Goal: Obtain resource: Download file/media

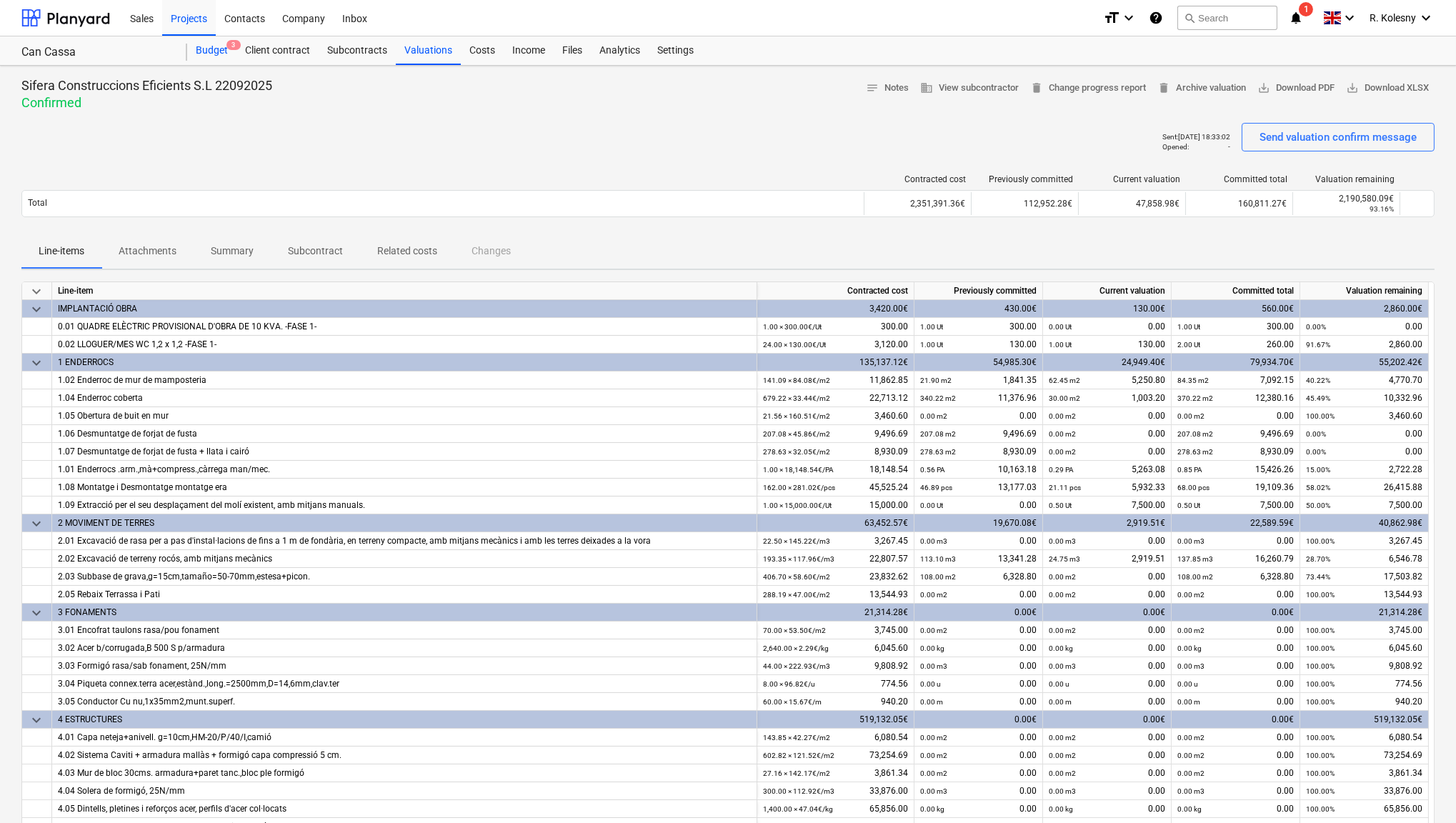
click at [210, 53] on div "Budget 3" at bounding box center [212, 50] width 49 height 29
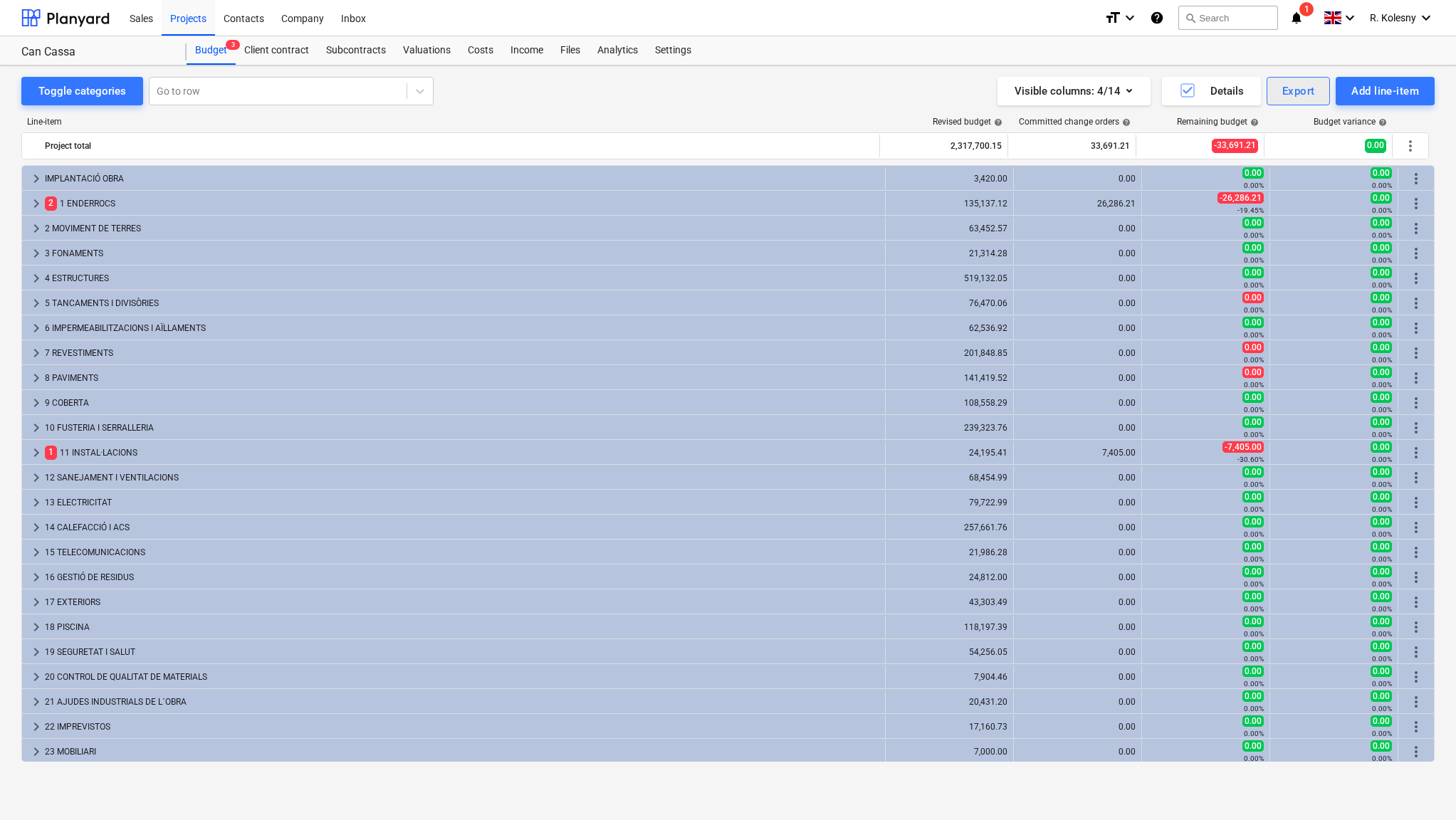
click at [1298, 88] on div "Export" at bounding box center [1297, 91] width 32 height 19
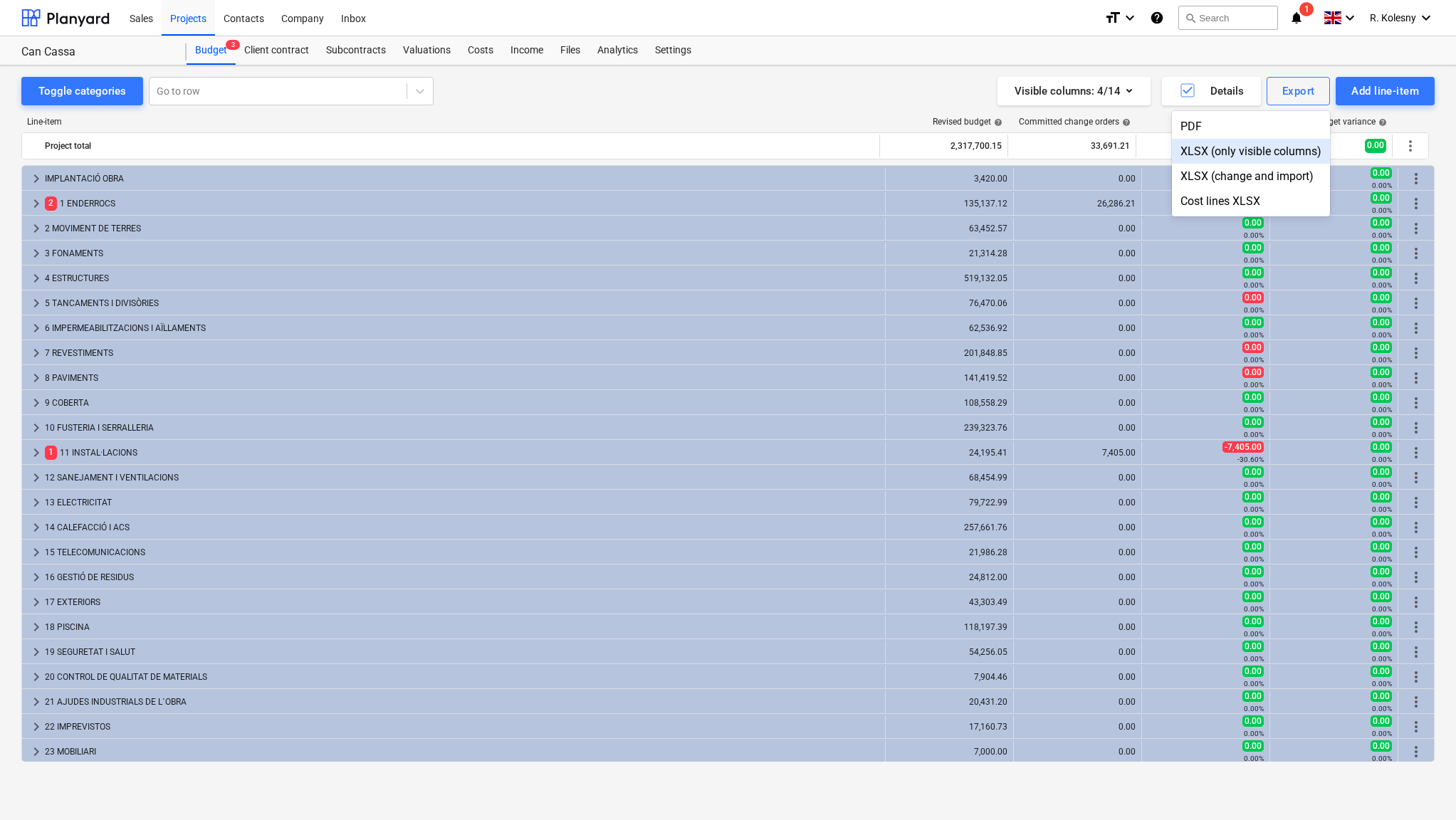
click at [941, 91] on div at bounding box center [728, 410] width 1456 height 820
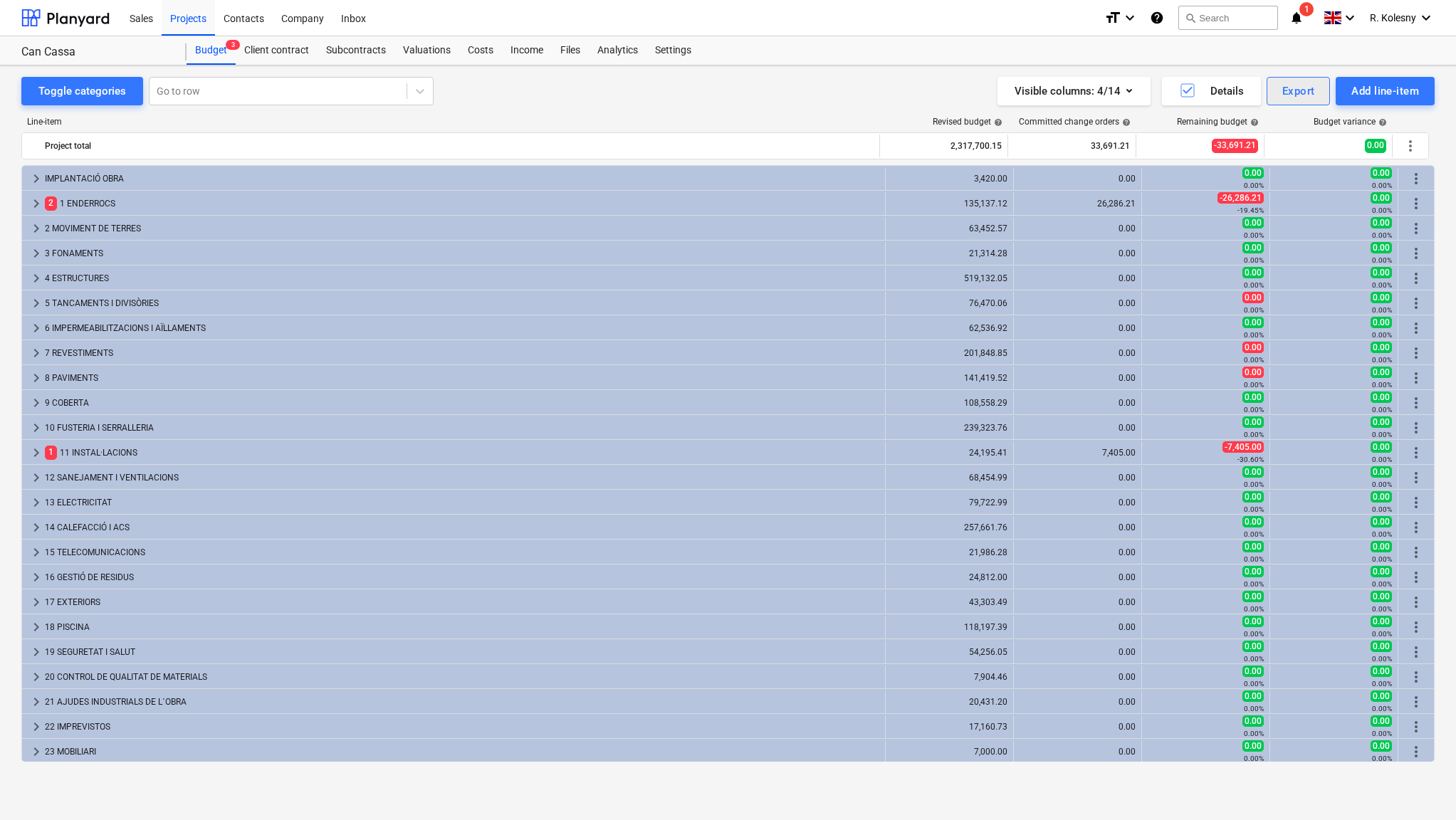
click at [1294, 86] on div "Export" at bounding box center [1297, 91] width 32 height 19
click at [1217, 195] on div "Cost lines XLSX" at bounding box center [1250, 201] width 158 height 24
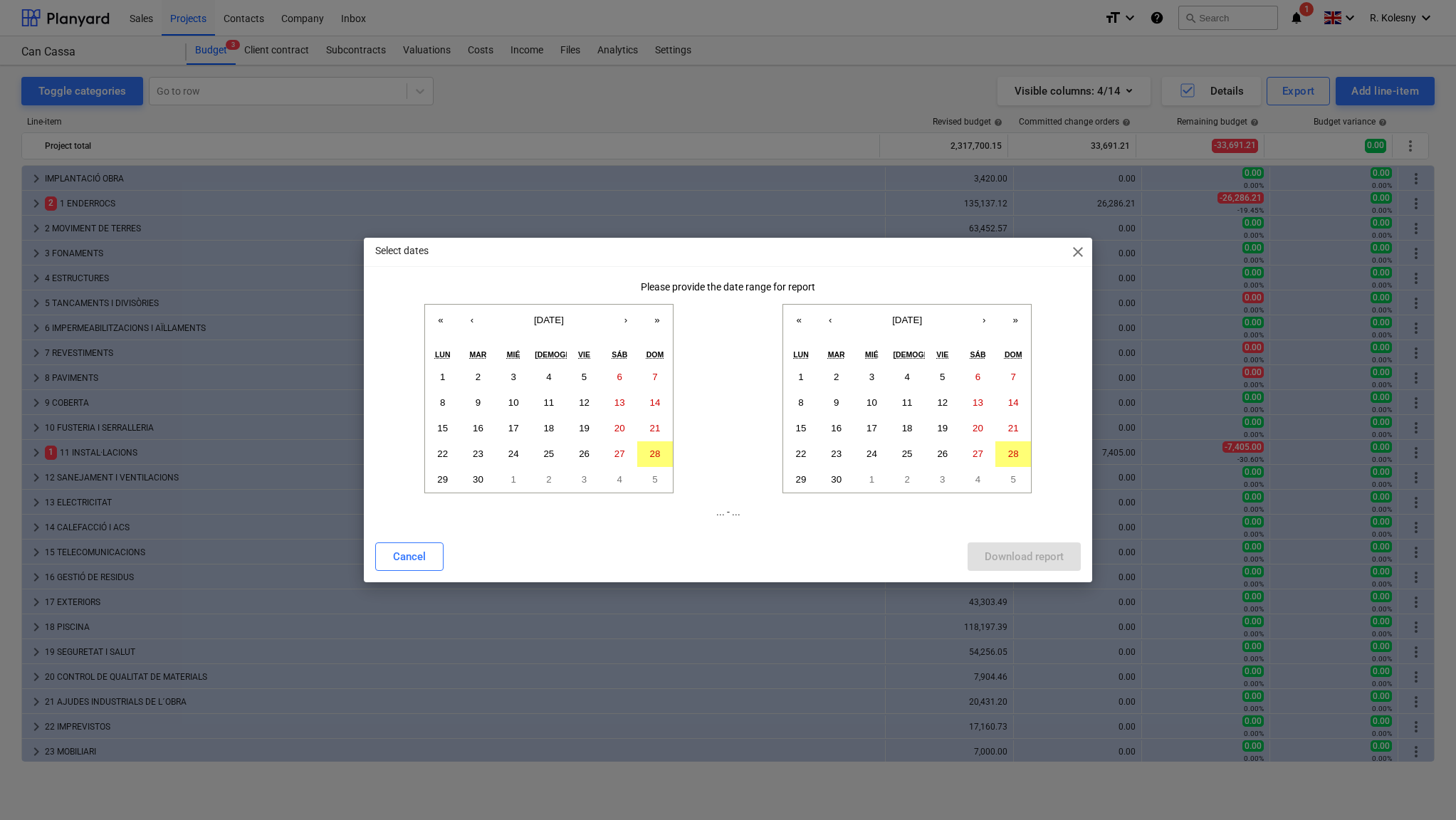
click at [1073, 254] on span "close" at bounding box center [1077, 251] width 17 height 17
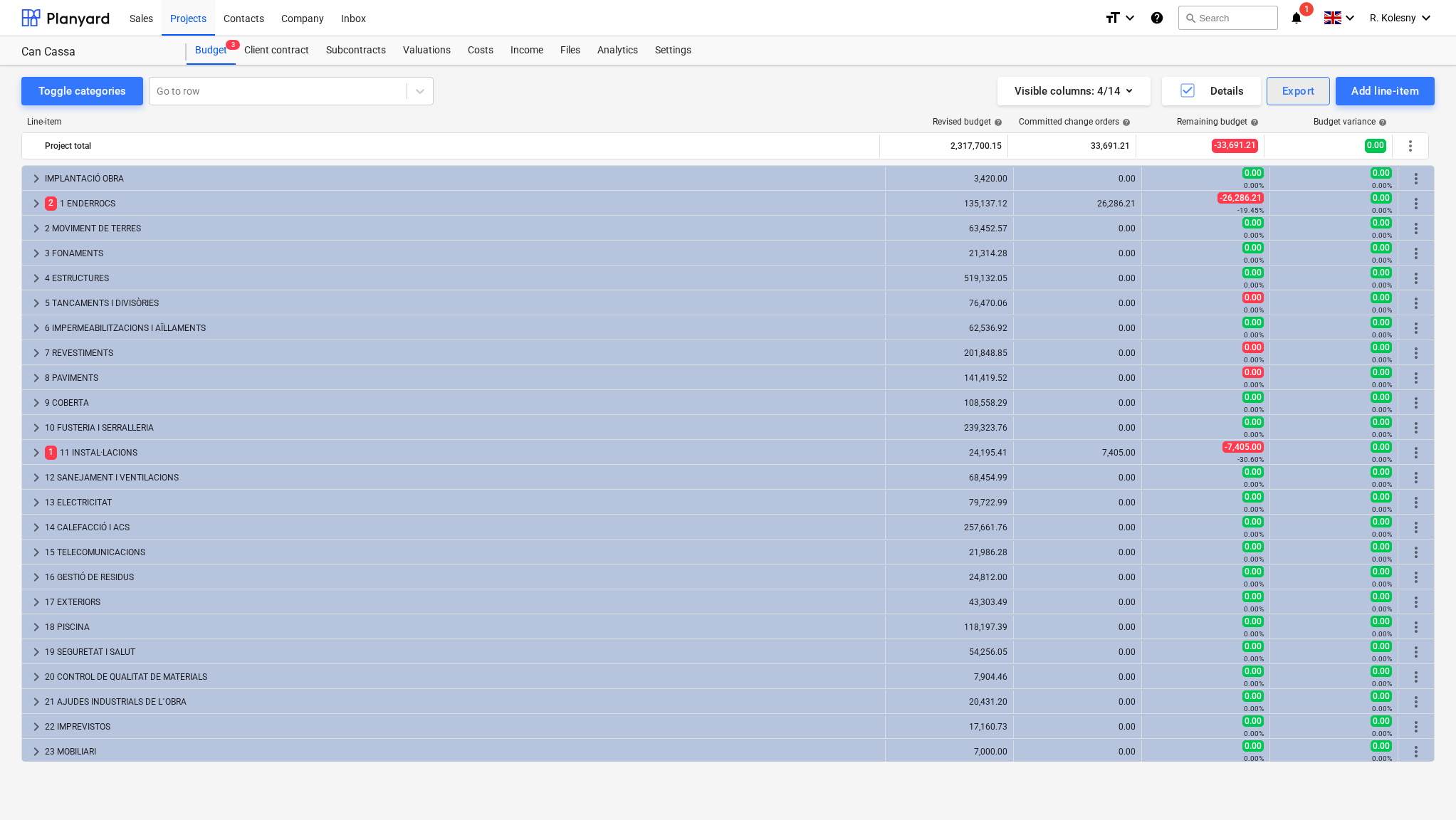
click at [1294, 89] on div "Export" at bounding box center [1297, 91] width 32 height 19
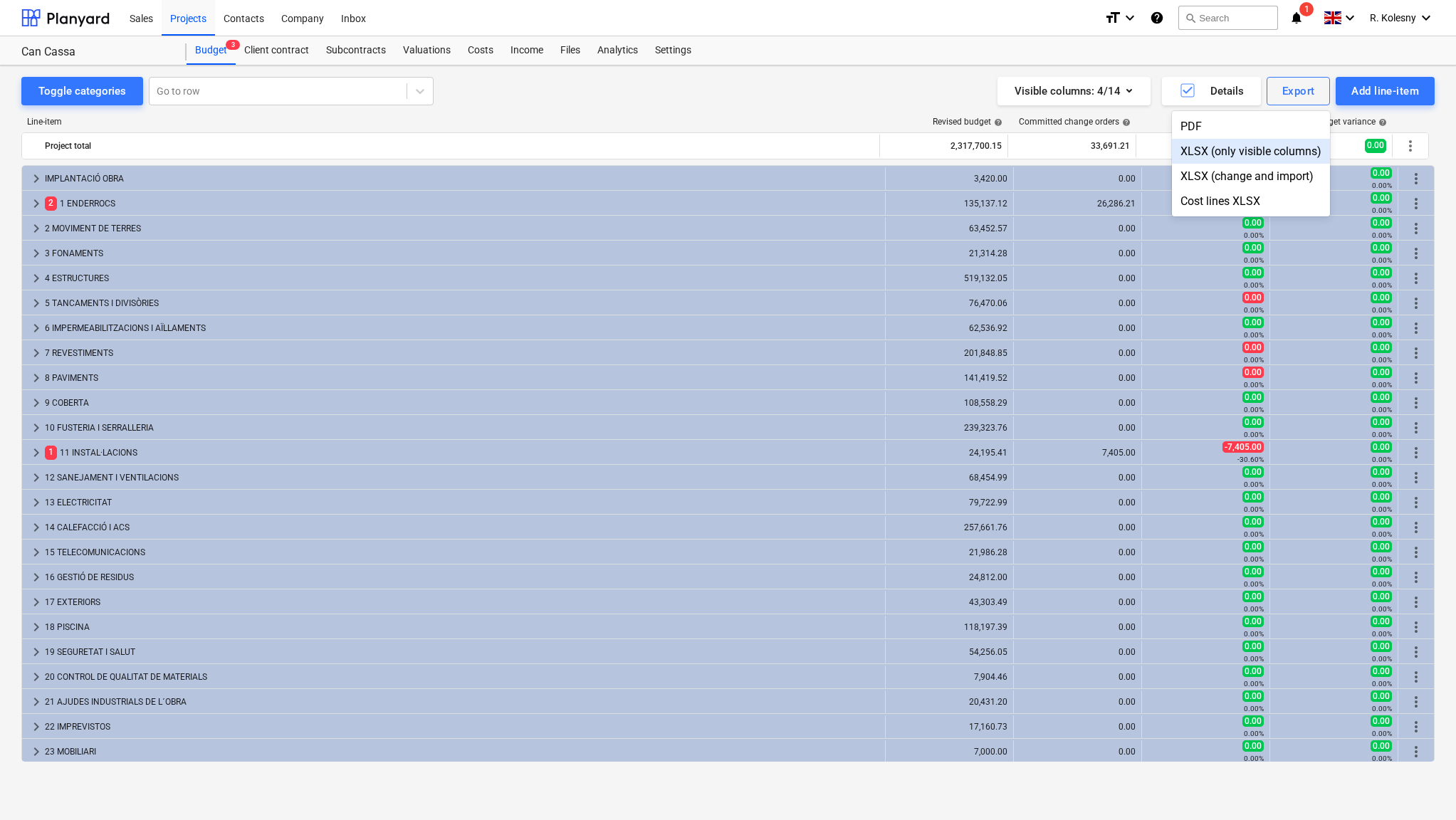
click at [1261, 152] on div "XLSX (only visible columns)" at bounding box center [1250, 151] width 158 height 24
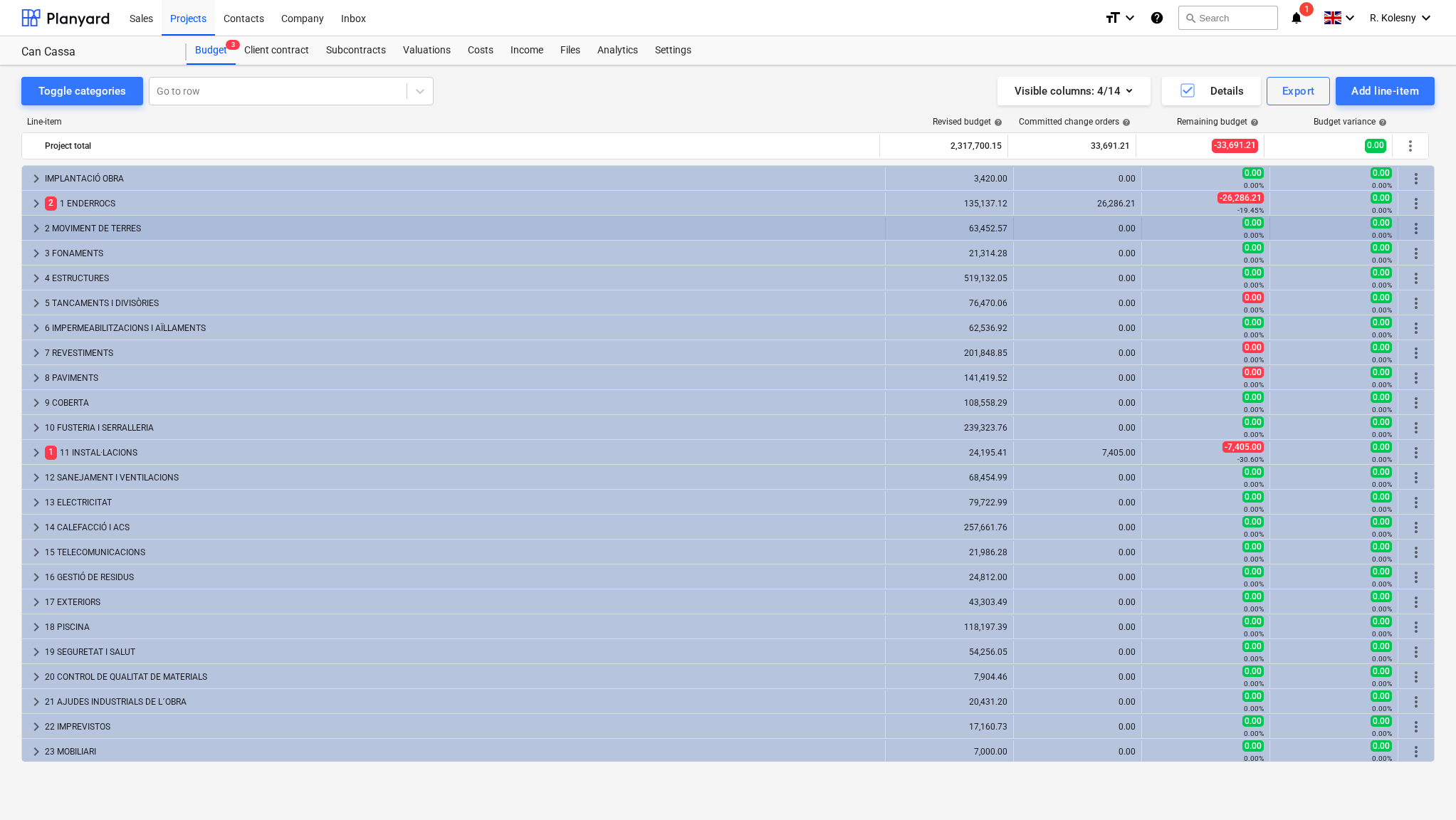
scroll to position [1, 0]
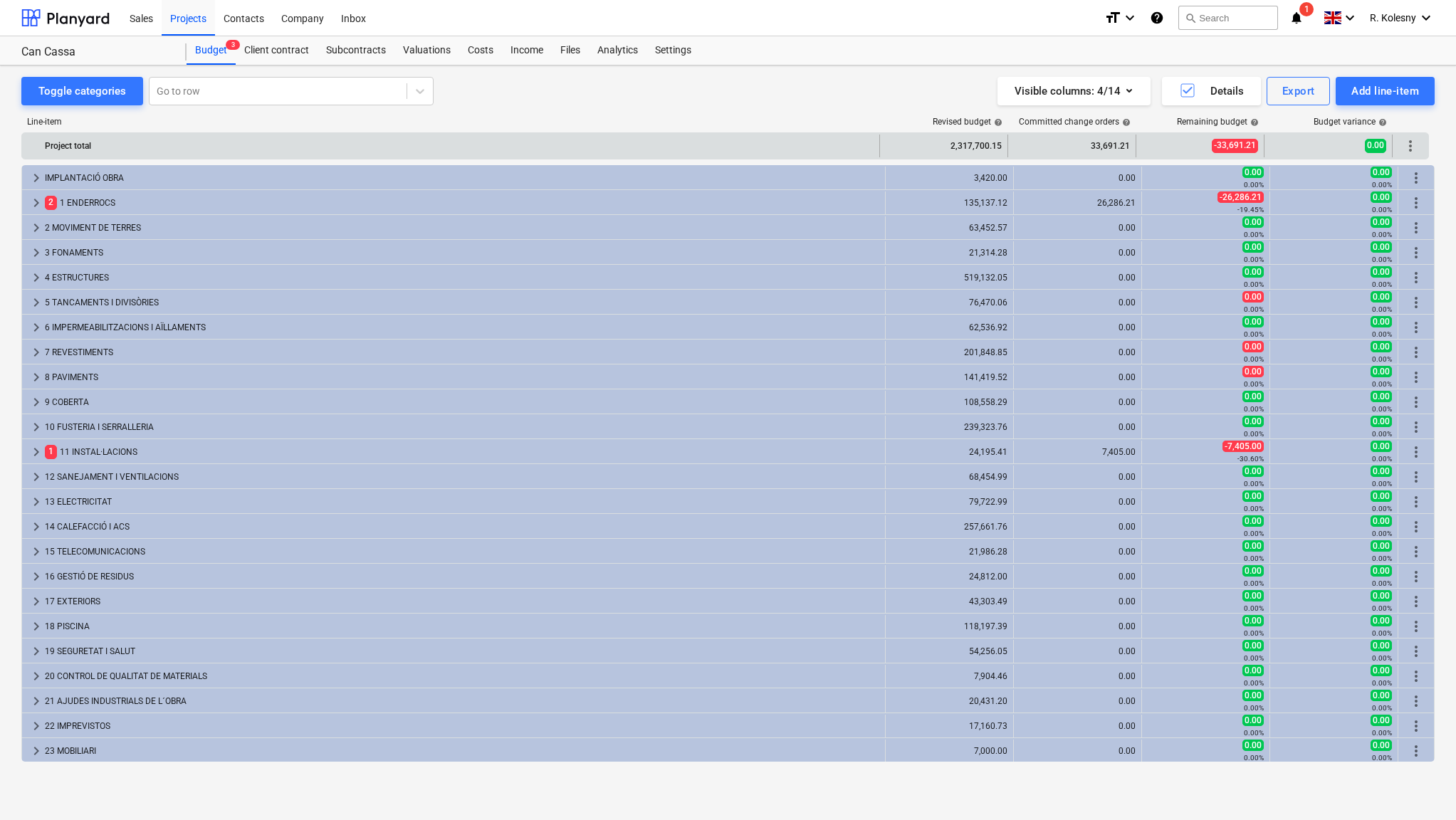
click at [966, 144] on div "2,317,700.15" at bounding box center [944, 145] width 116 height 23
copy div "2,317,700.15"
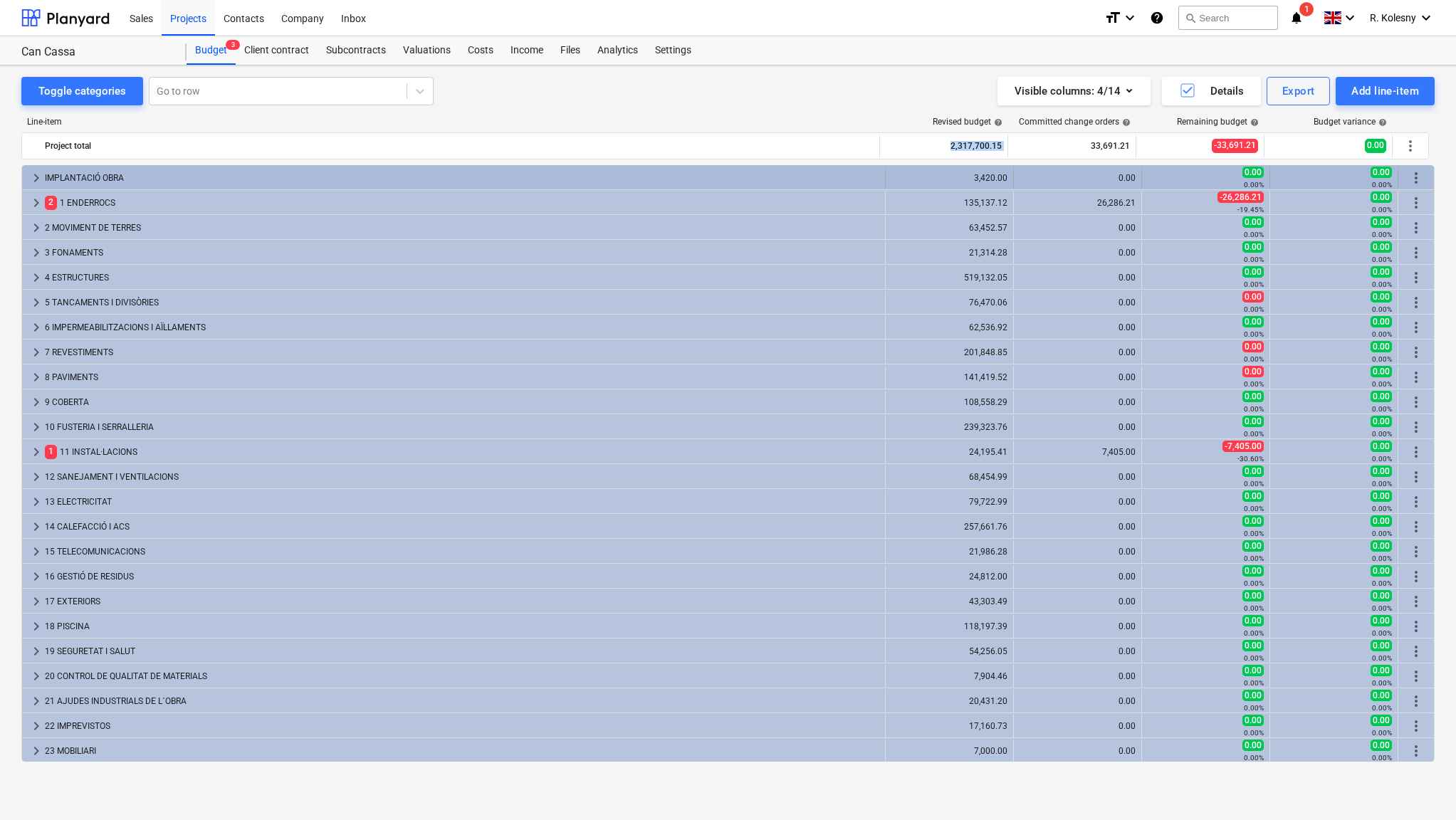
click at [35, 170] on span "keyboard_arrow_right" at bounding box center [35, 177] width 17 height 17
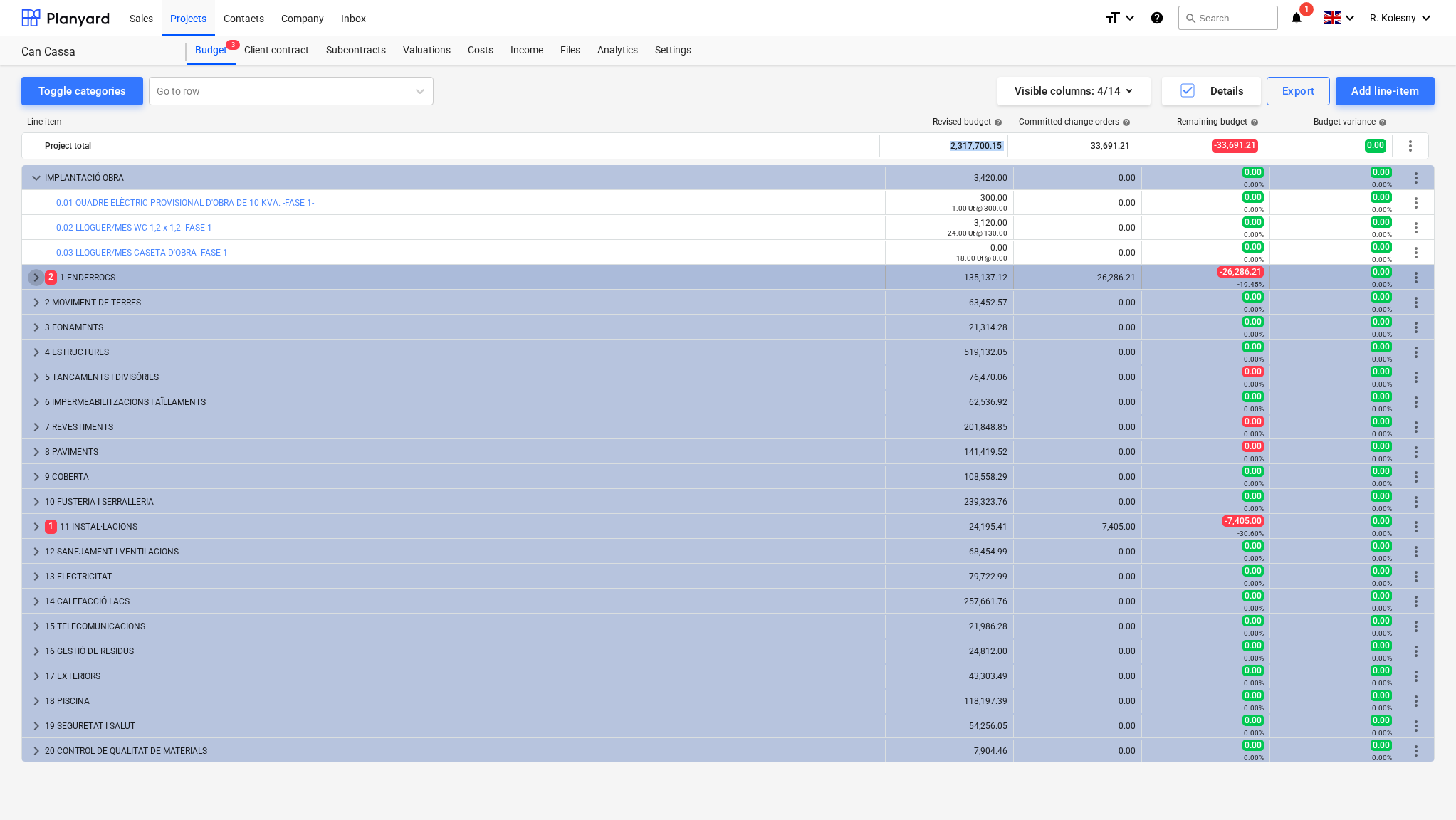
click at [38, 274] on span "keyboard_arrow_right" at bounding box center [35, 277] width 17 height 17
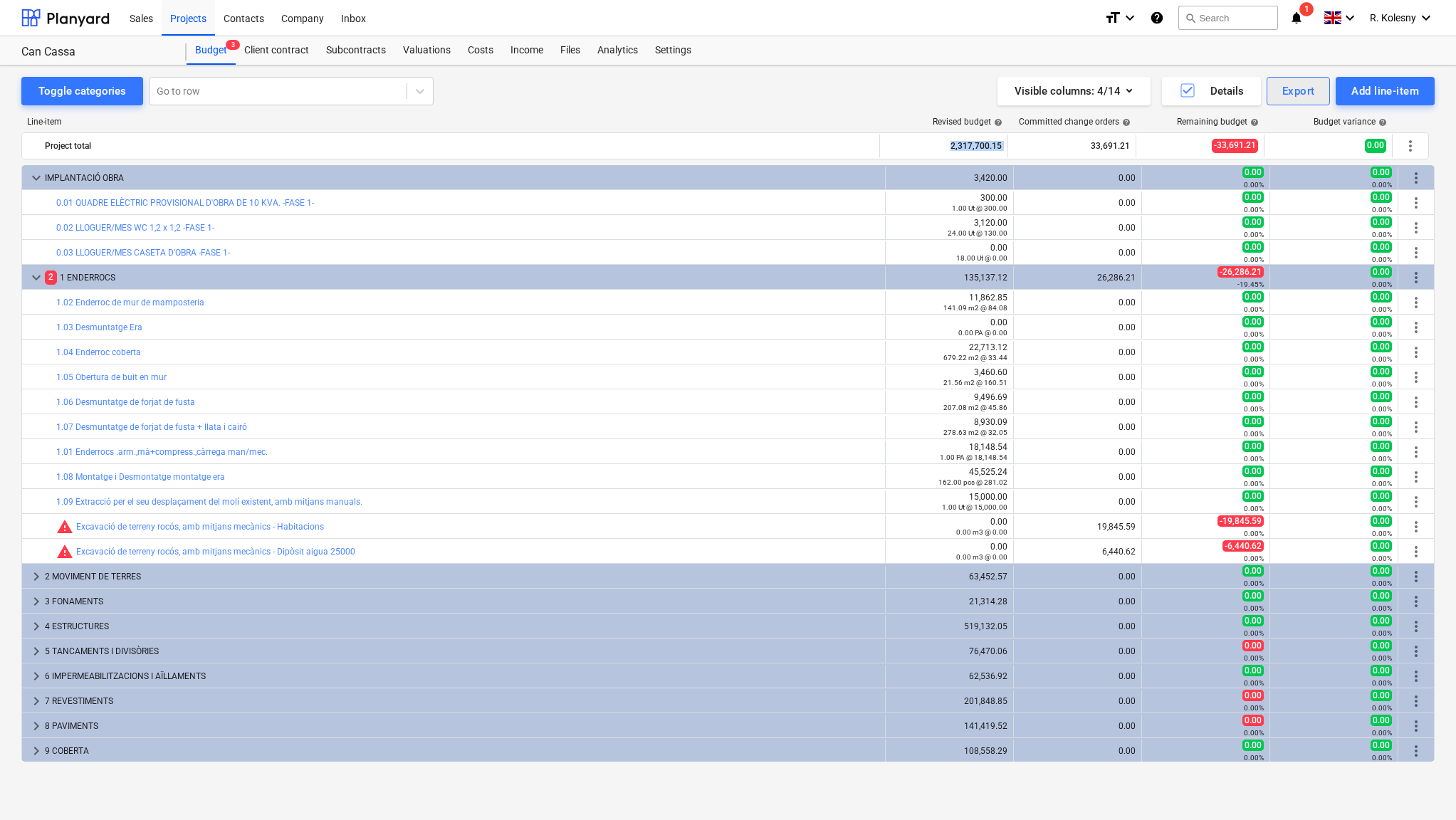
click at [1294, 91] on div "Export" at bounding box center [1297, 91] width 32 height 19
click at [1238, 127] on div "PDF" at bounding box center [1250, 125] width 158 height 24
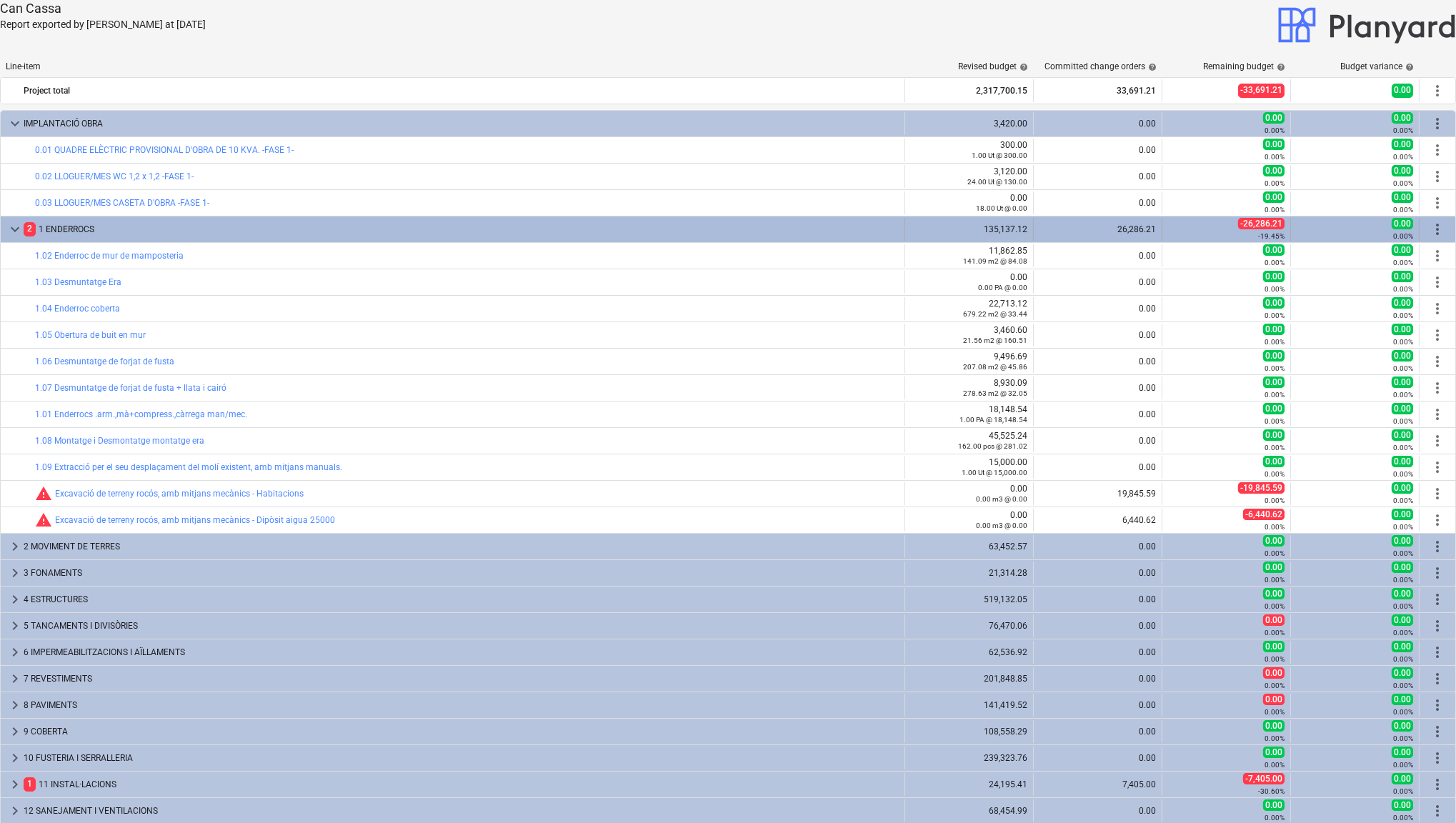
click at [10, 223] on span "keyboard_arrow_down" at bounding box center [15, 228] width 17 height 17
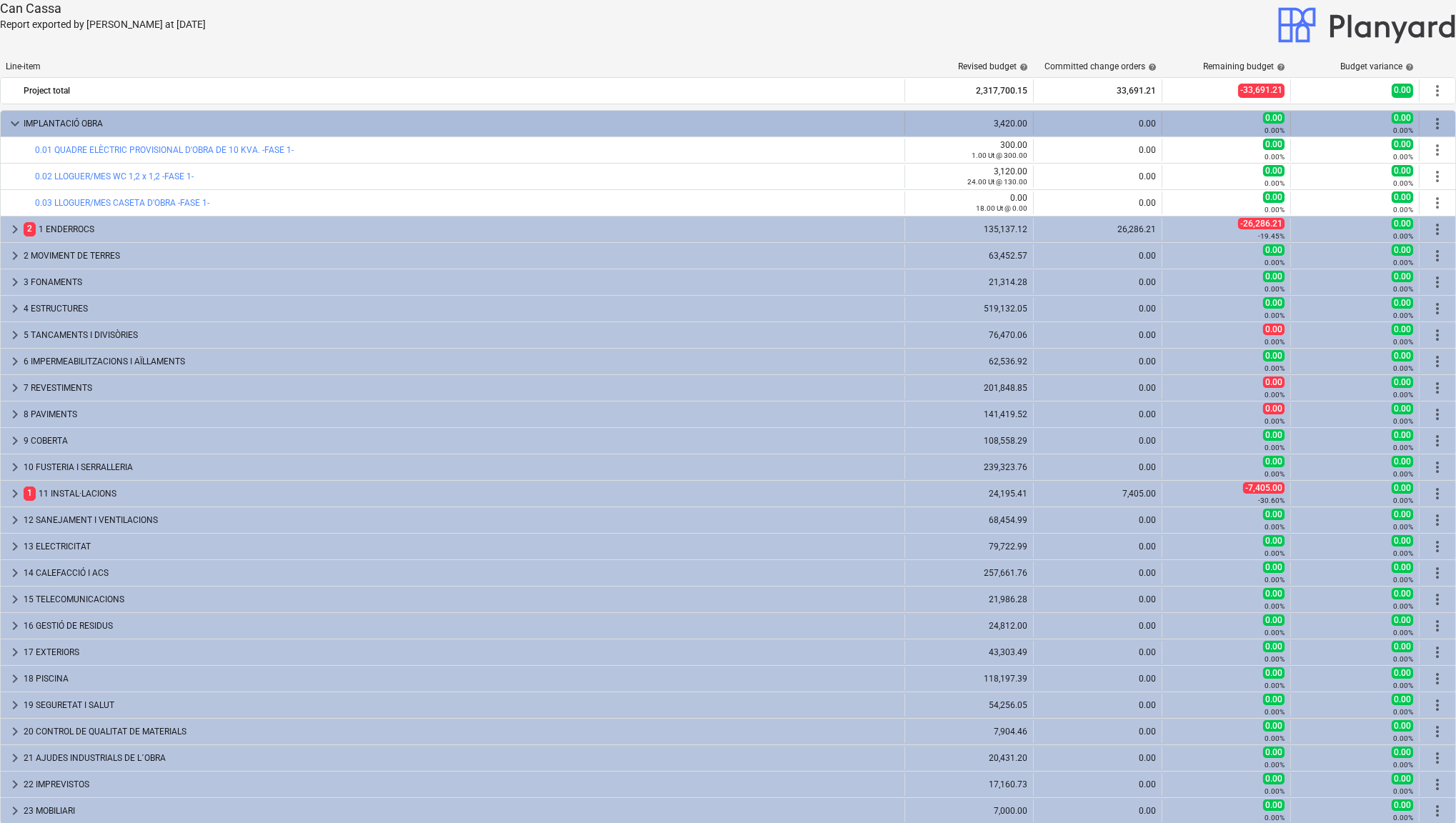
click at [10, 114] on div "keyboard_arrow_down" at bounding box center [15, 123] width 17 height 23
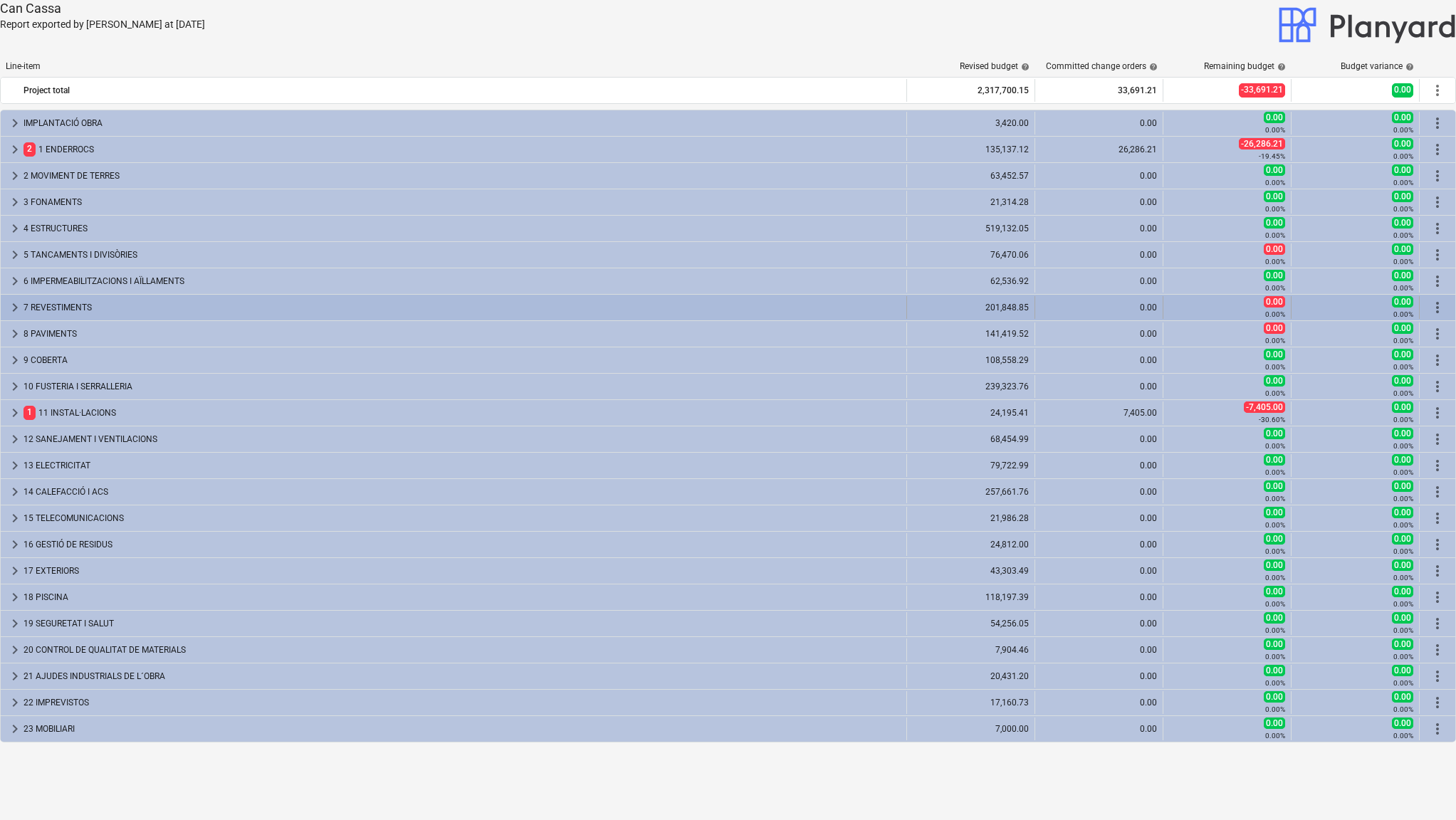
click at [15, 303] on span "keyboard_arrow_right" at bounding box center [15, 307] width 17 height 17
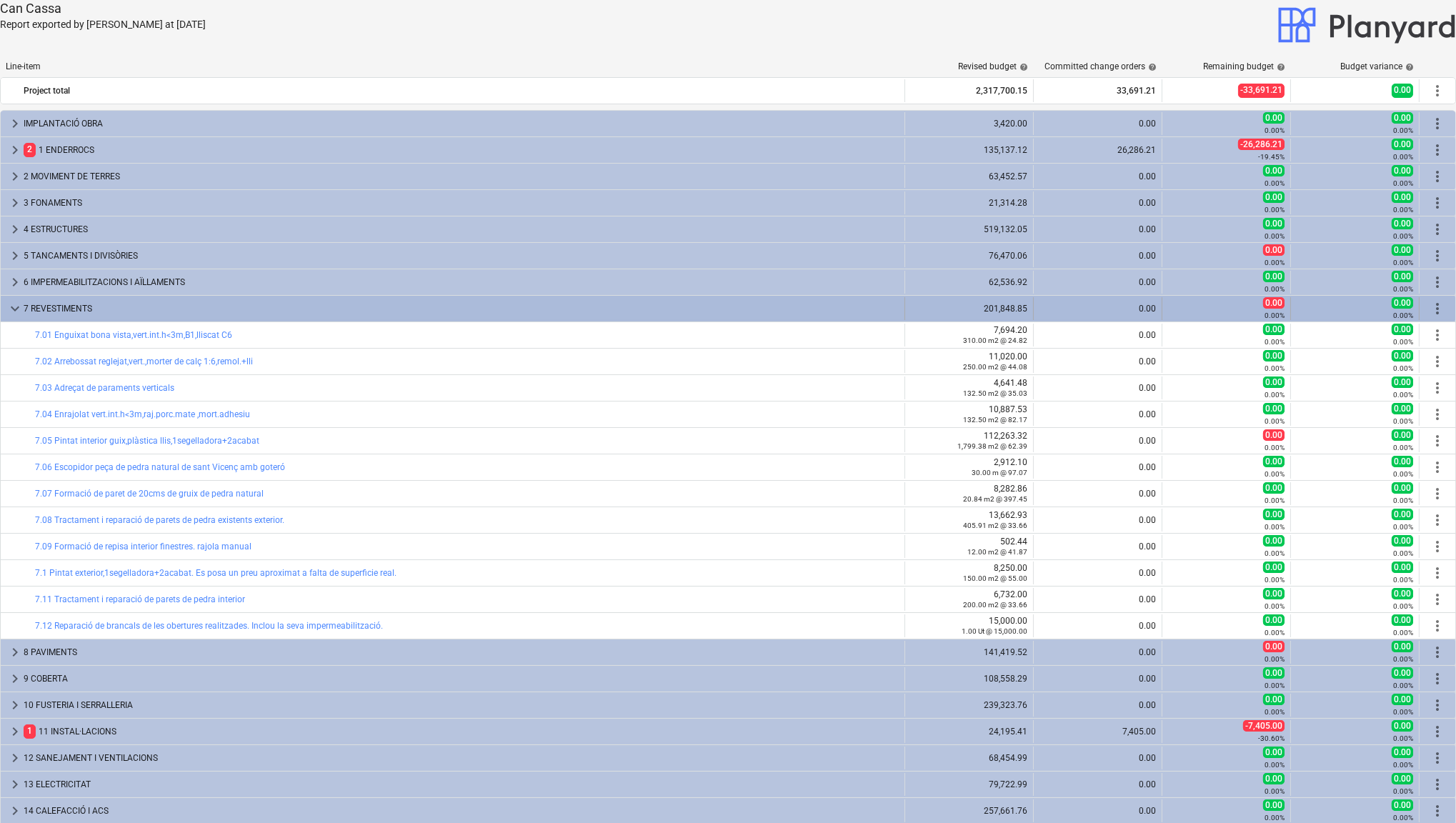
click at [15, 304] on span "keyboard_arrow_down" at bounding box center [15, 308] width 17 height 17
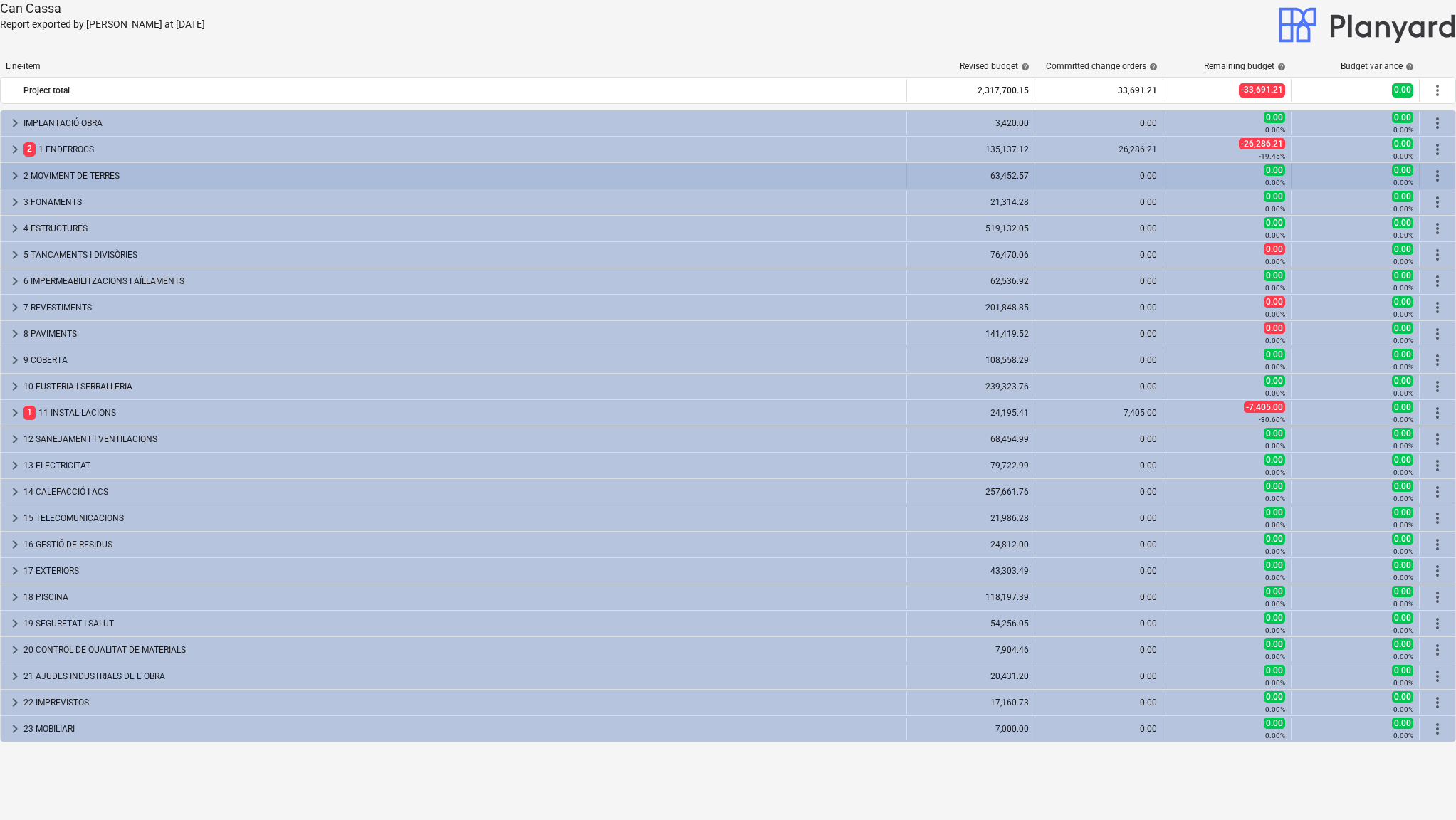
click at [10, 169] on span "keyboard_arrow_right" at bounding box center [15, 175] width 17 height 17
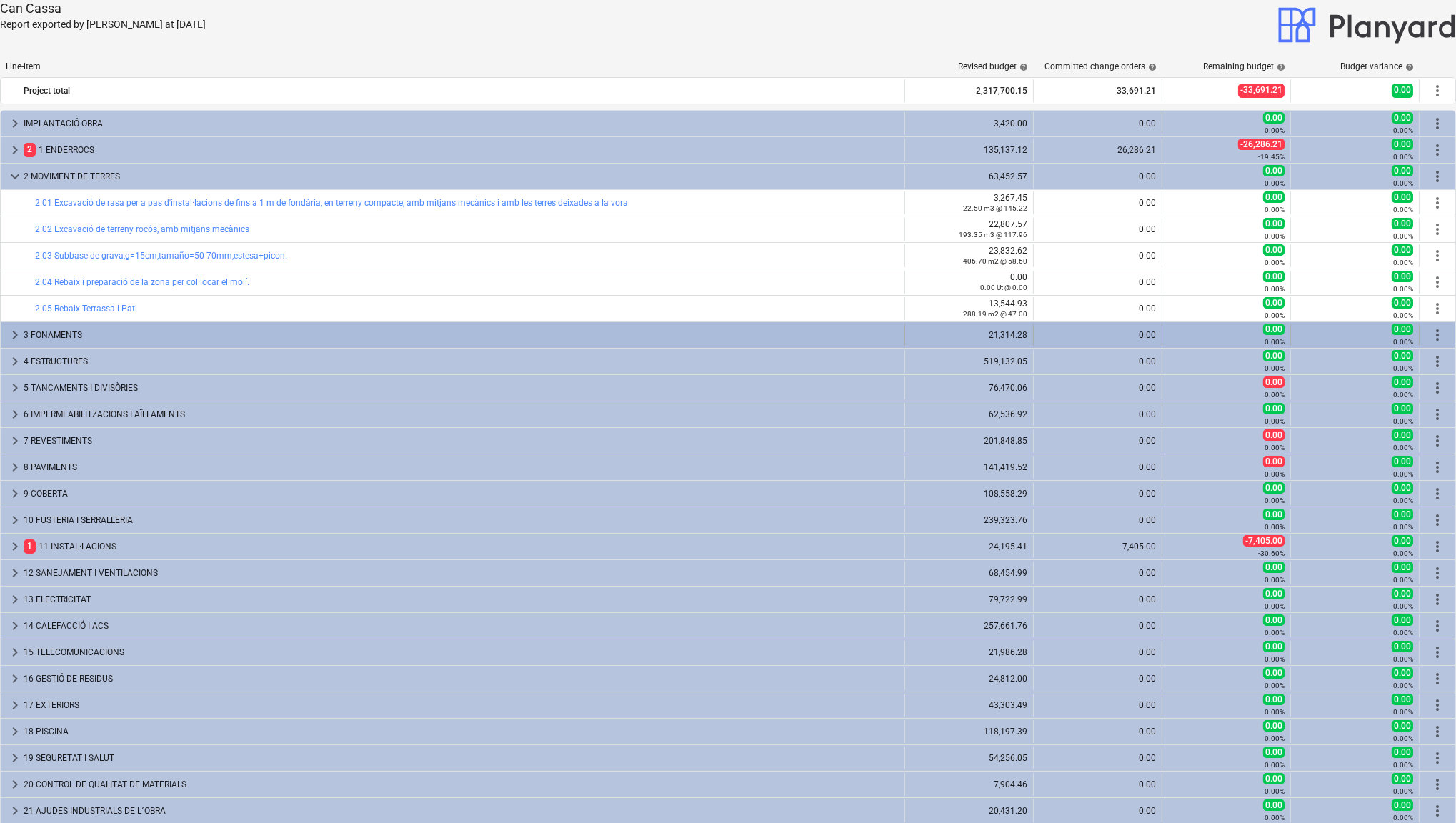
click at [12, 328] on span "keyboard_arrow_right" at bounding box center [15, 334] width 17 height 17
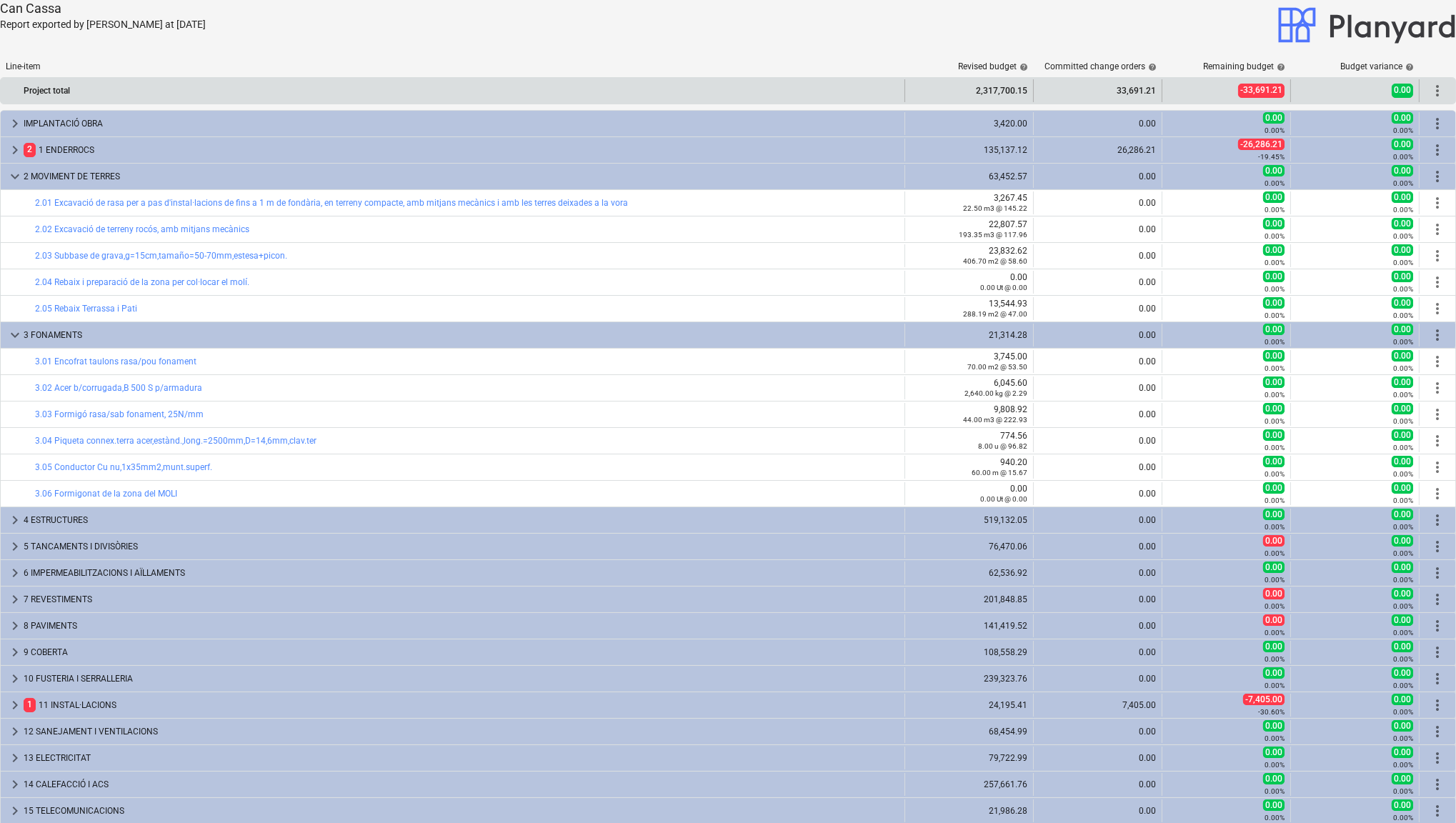
click at [971, 92] on div "2,317,700.15" at bounding box center [969, 90] width 116 height 23
click at [982, 90] on div "2,317,700.15" at bounding box center [969, 90] width 116 height 23
copy div "2,317,700.15"
